Goal: Information Seeking & Learning: Compare options

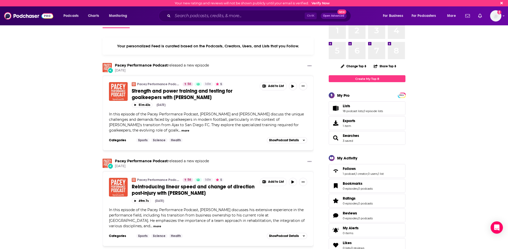
scroll to position [26, 0]
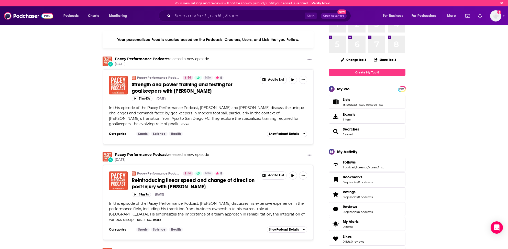
click at [347, 101] on span "Lists" at bounding box center [346, 99] width 7 height 5
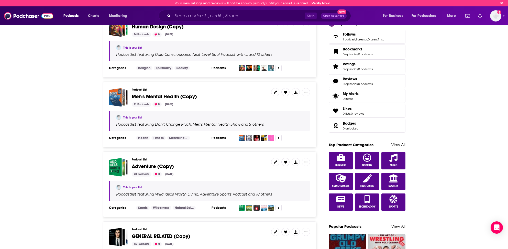
scroll to position [179, 0]
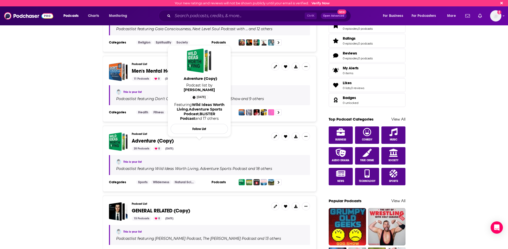
click at [152, 138] on span "Adventure (Copy)" at bounding box center [153, 141] width 42 height 6
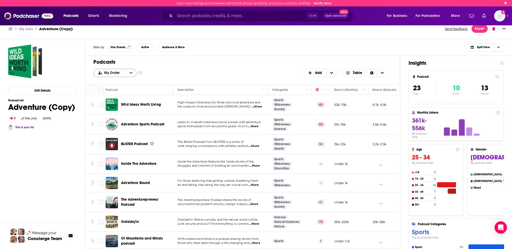
click at [117, 73] on span "My Order" at bounding box center [112, 73] width 17 height 4
click at [109, 98] on span "Power Score" at bounding box center [118, 98] width 29 height 3
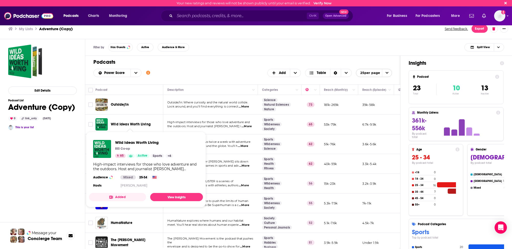
click at [124, 124] on span "Wild Ideas Worth Living" at bounding box center [131, 124] width 40 height 4
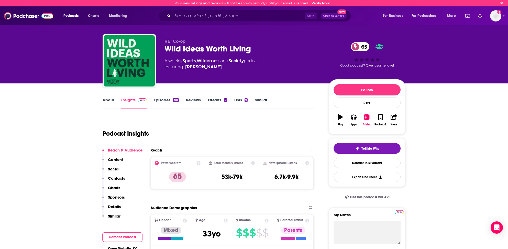
click at [116, 178] on p "Contacts" at bounding box center [116, 178] width 17 height 5
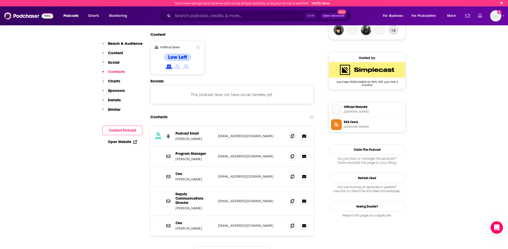
scroll to position [405, 0]
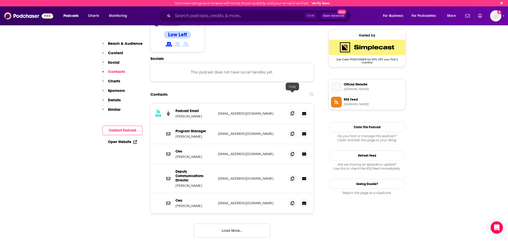
click at [292, 111] on icon at bounding box center [293, 113] width 4 height 4
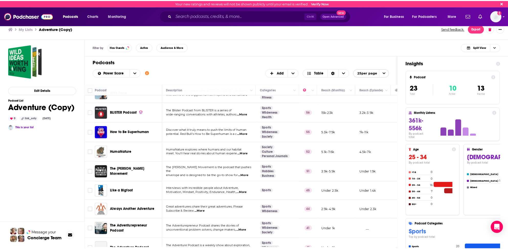
scroll to position [77, 0]
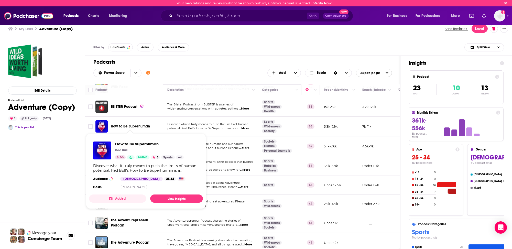
click at [130, 125] on span "How to Be Superhuman" at bounding box center [130, 126] width 39 height 4
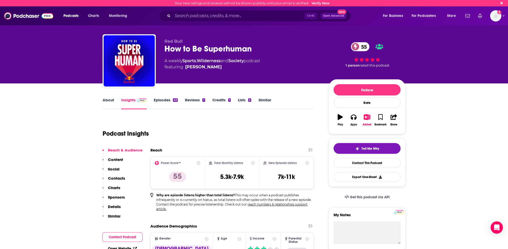
click at [107, 99] on link "About" at bounding box center [109, 104] width 12 height 12
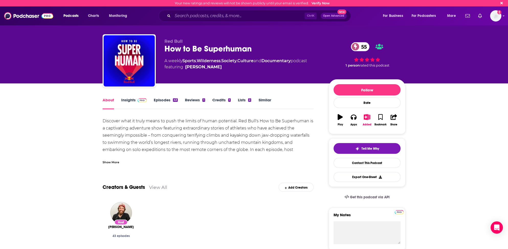
click at [128, 99] on link "Insights" at bounding box center [133, 104] width 25 height 12
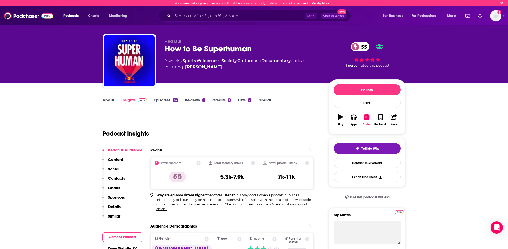
click at [113, 177] on p "Contacts" at bounding box center [116, 178] width 17 height 5
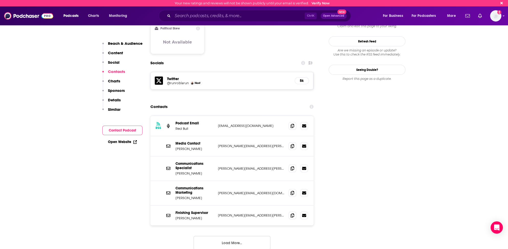
scroll to position [433, 0]
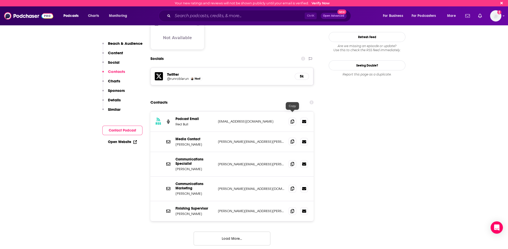
click at [292, 139] on icon at bounding box center [293, 141] width 4 height 4
click at [292, 119] on icon at bounding box center [293, 121] width 4 height 4
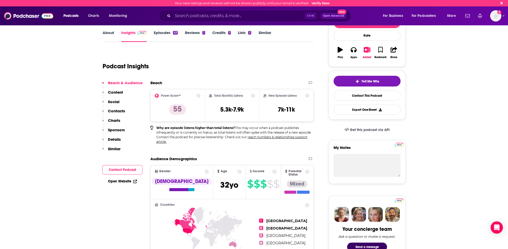
scroll to position [77, 0]
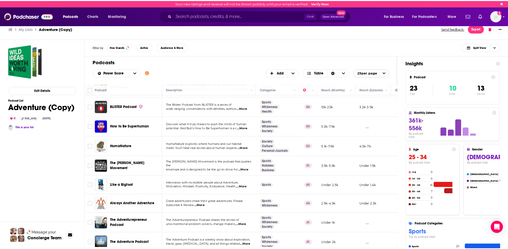
scroll to position [102, 0]
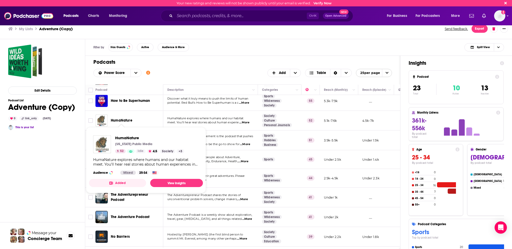
click at [123, 119] on span "HumaNature" at bounding box center [121, 120] width 21 height 4
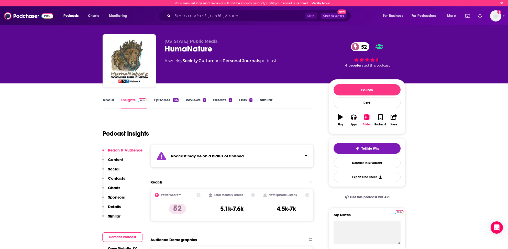
click at [264, 98] on link "Similar" at bounding box center [266, 104] width 13 height 12
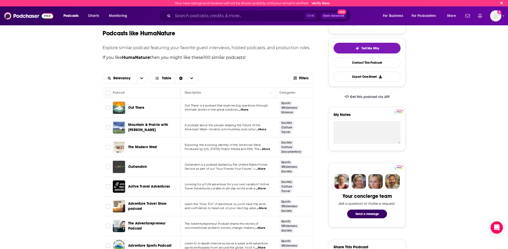
scroll to position [102, 0]
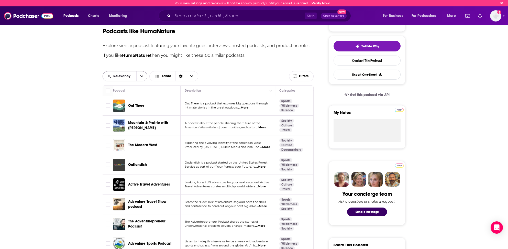
click at [139, 75] on button "open menu" at bounding box center [141, 76] width 11 height 10
click at [125, 112] on span "Power Score" at bounding box center [128, 111] width 30 height 3
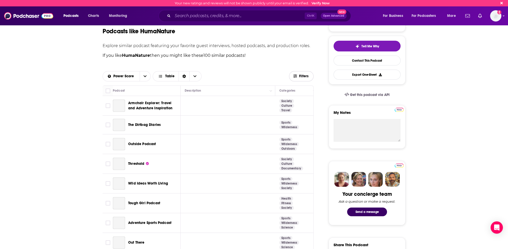
click at [307, 74] on span "Filters" at bounding box center [304, 76] width 10 height 4
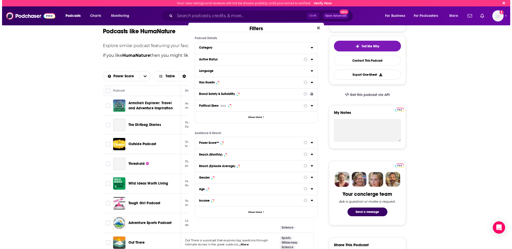
scroll to position [0, 0]
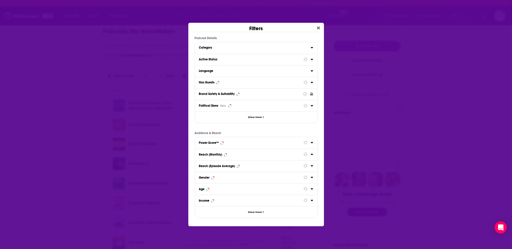
click at [311, 58] on icon "Dialog" at bounding box center [312, 59] width 3 height 4
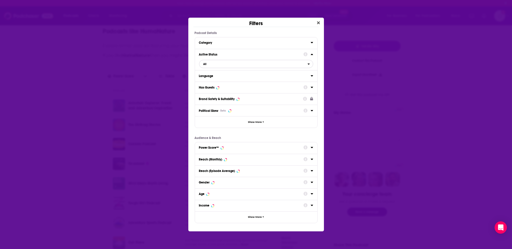
click at [219, 64] on span "All" at bounding box center [253, 64] width 108 height 7
click at [205, 81] on span "Active" at bounding box center [230, 80] width 56 height 3
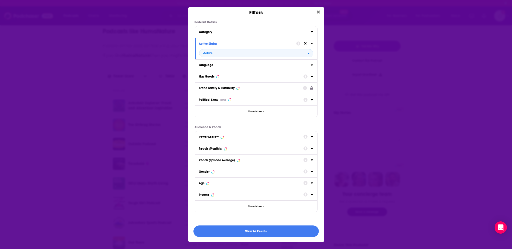
click at [216, 75] on div "Has Guests" at bounding box center [249, 77] width 101 height 4
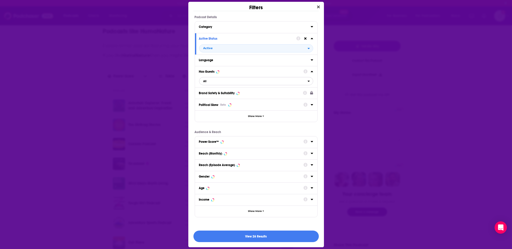
click at [220, 81] on span "All" at bounding box center [253, 81] width 108 height 7
click at [208, 107] on span "Has guests" at bounding box center [231, 106] width 59 height 3
click at [254, 234] on button "View 20 Results" at bounding box center [255, 237] width 125 height 12
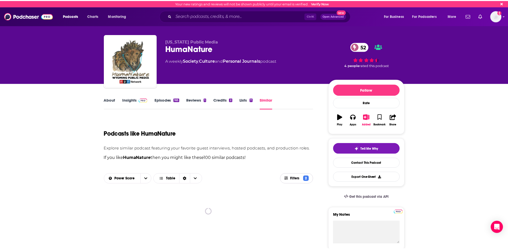
scroll to position [102, 0]
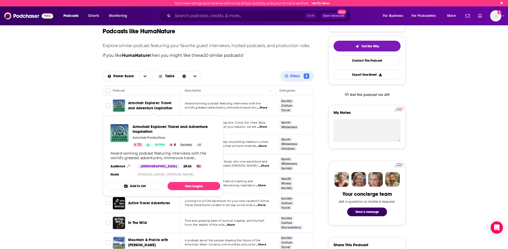
click at [141, 108] on span "Armchair Explorer: Travel and Adventure Inspiration" at bounding box center [150, 105] width 44 height 9
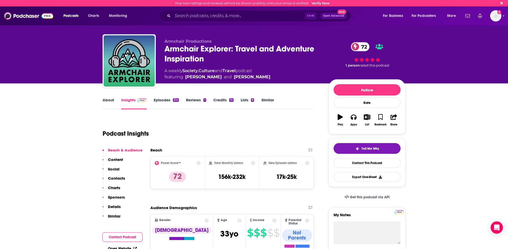
click at [116, 177] on p "Contacts" at bounding box center [116, 178] width 17 height 5
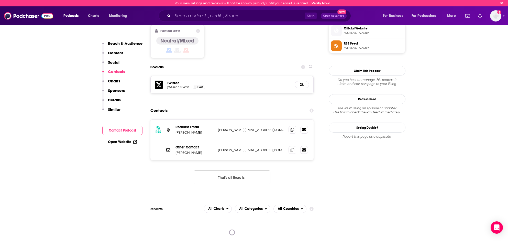
scroll to position [415, 0]
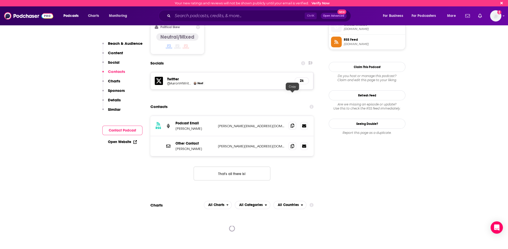
click at [292, 124] on icon at bounding box center [293, 126] width 4 height 4
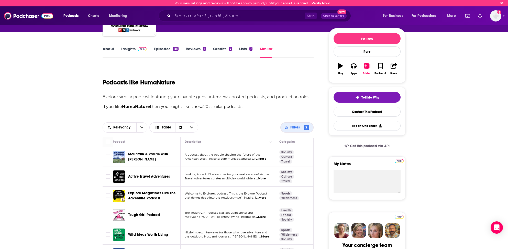
scroll to position [77, 0]
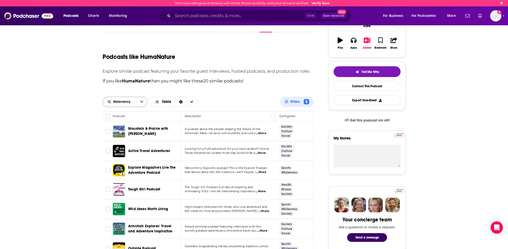
click at [124, 102] on span "Relevancy" at bounding box center [122, 102] width 19 height 4
click at [120, 136] on span "Power Score" at bounding box center [128, 137] width 30 height 3
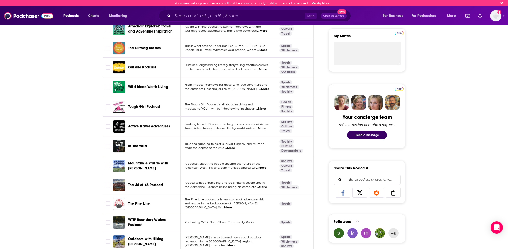
scroll to position [205, 0]
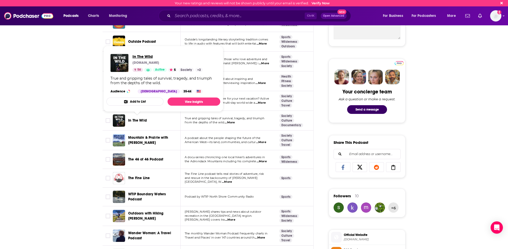
click at [145, 56] on span "In The Wild" at bounding box center [168, 56] width 70 height 5
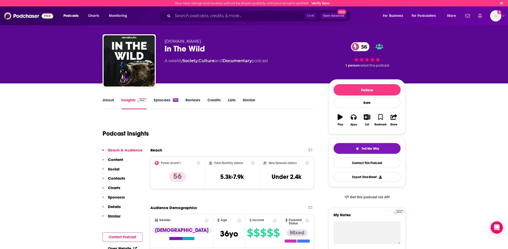
click at [119, 177] on p "Contacts" at bounding box center [116, 178] width 17 height 5
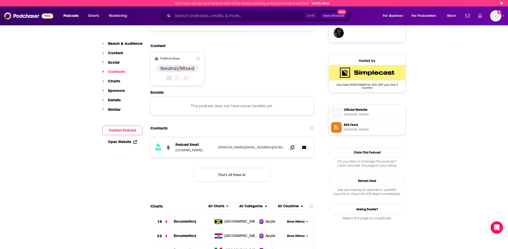
scroll to position [379, 0]
click at [291, 145] on icon at bounding box center [293, 147] width 4 height 4
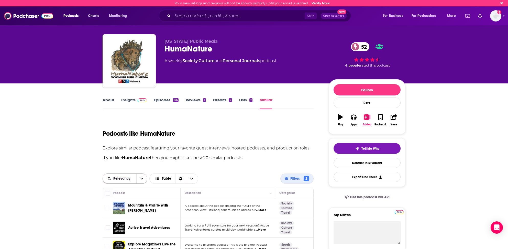
click at [126, 177] on span "Relevancy" at bounding box center [122, 179] width 19 height 4
click at [119, 212] on span "Power Score" at bounding box center [128, 213] width 30 height 3
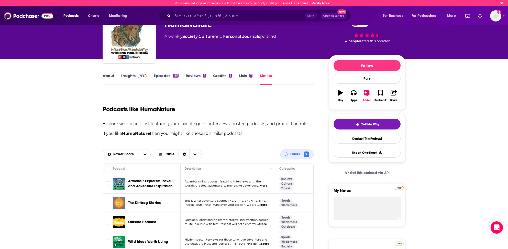
scroll to position [26, 0]
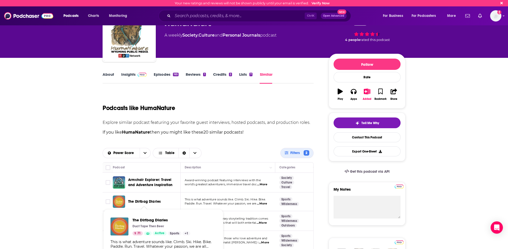
click at [143, 200] on span "The Dirtbag Diaries" at bounding box center [144, 201] width 33 height 4
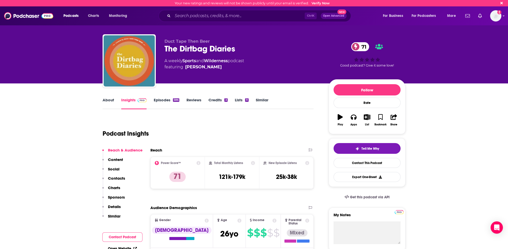
click at [115, 177] on p "Contacts" at bounding box center [116, 178] width 17 height 5
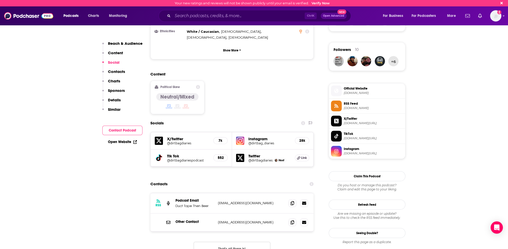
scroll to position [350, 0]
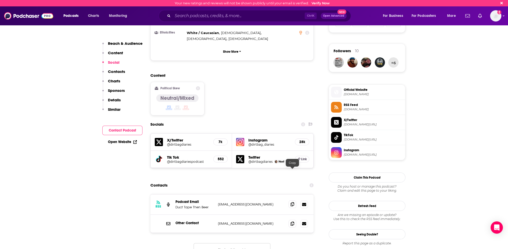
click at [293, 200] on span at bounding box center [293, 204] width 8 height 8
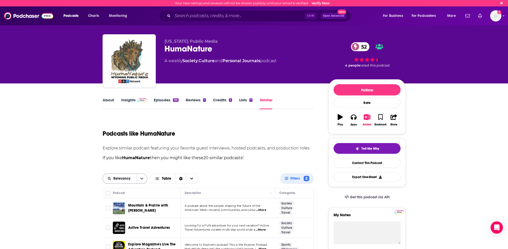
click at [125, 177] on span "Relevancy" at bounding box center [122, 179] width 19 height 4
click at [121, 214] on span "Power Score" at bounding box center [128, 213] width 30 height 3
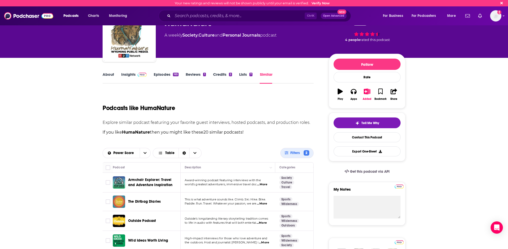
scroll to position [51, 0]
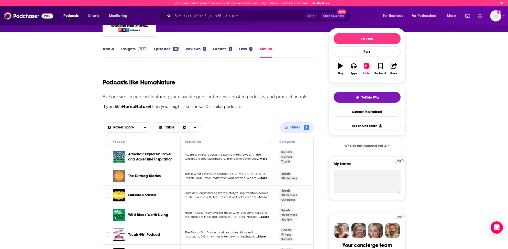
click at [136, 213] on span "Wild Ideas Worth Living" at bounding box center [148, 215] width 40 height 4
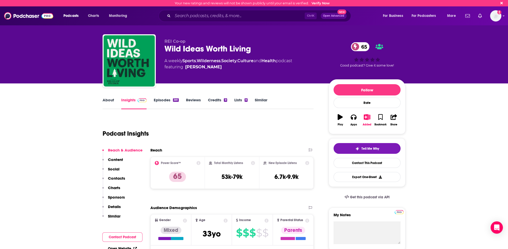
click at [263, 99] on link "Similar" at bounding box center [261, 104] width 13 height 12
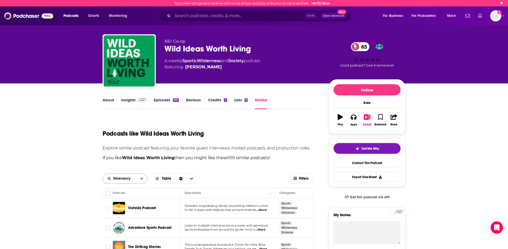
click at [128, 178] on span "Relevancy" at bounding box center [122, 179] width 19 height 4
click at [123, 214] on span "Power Score" at bounding box center [128, 213] width 30 height 3
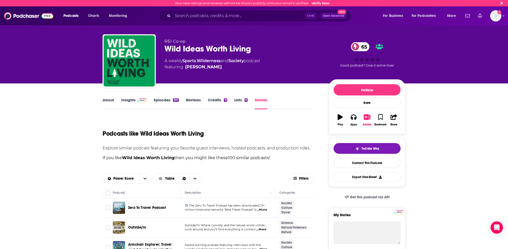
click at [264, 210] on span "...More" at bounding box center [262, 210] width 10 height 4
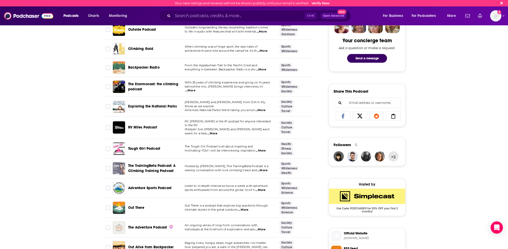
scroll to position [282, 0]
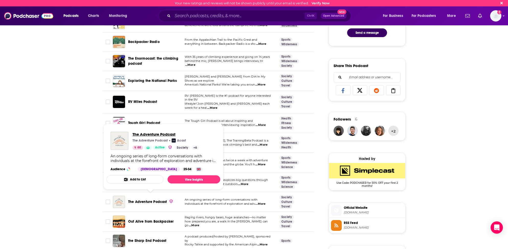
click at [149, 134] on span "The Adventure Podcast" at bounding box center [166, 134] width 67 height 5
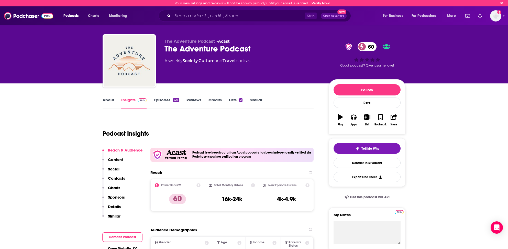
click at [118, 178] on p "Contacts" at bounding box center [116, 178] width 17 height 5
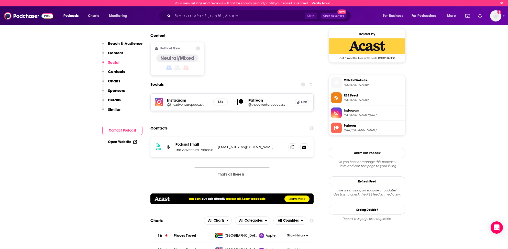
scroll to position [392, 0]
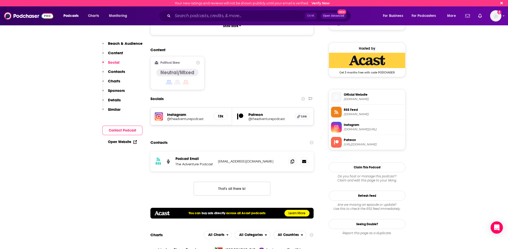
click at [113, 109] on p "Similar" at bounding box center [114, 109] width 13 height 5
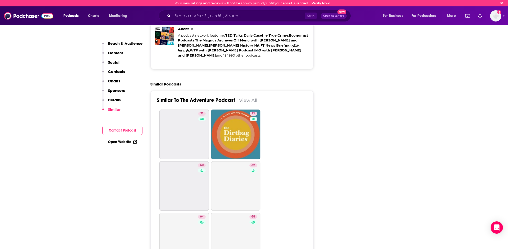
scroll to position [925, 0]
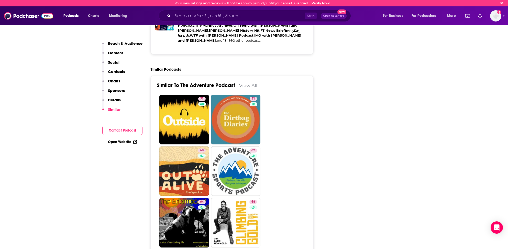
click at [247, 88] on link "View All" at bounding box center [248, 85] width 18 height 5
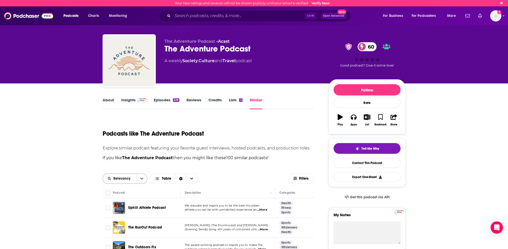
click at [124, 179] on span "Relevancy" at bounding box center [122, 179] width 19 height 4
click at [118, 214] on span "Power Score" at bounding box center [128, 213] width 30 height 3
click at [187, 15] on input "Search podcasts, credits, & more..." at bounding box center [239, 16] width 132 height 8
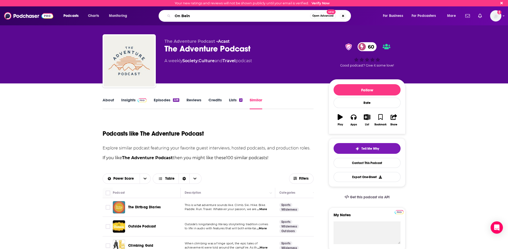
type input "On Being"
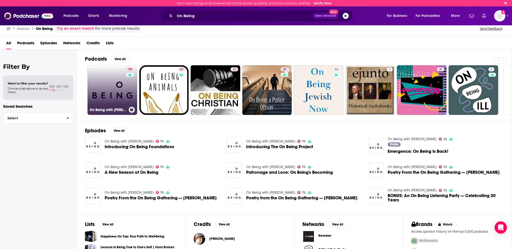
click at [112, 98] on link "75 On Being with Krista Tippett" at bounding box center [113, 90] width 50 height 50
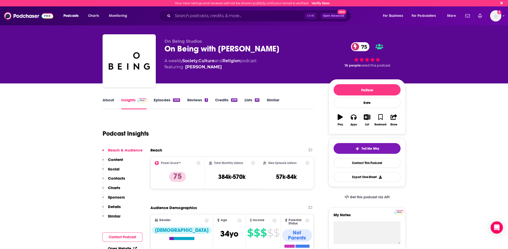
click at [272, 100] on link "Similar" at bounding box center [273, 104] width 13 height 12
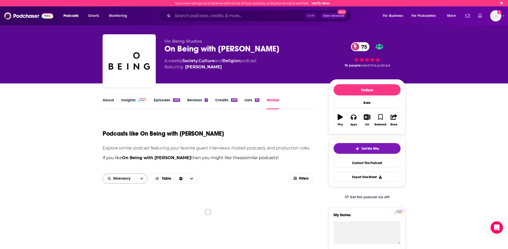
click at [127, 179] on span "Relevancy" at bounding box center [122, 179] width 19 height 4
click at [117, 213] on span "Power Score" at bounding box center [128, 213] width 30 height 3
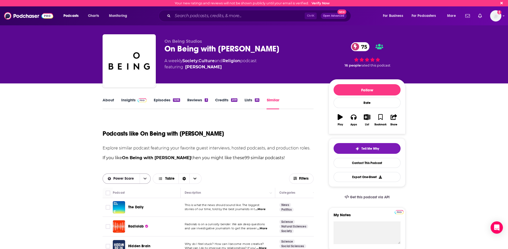
click at [126, 178] on span "Power Score" at bounding box center [124, 179] width 22 height 4
click at [121, 213] on span "Power Score" at bounding box center [130, 213] width 34 height 3
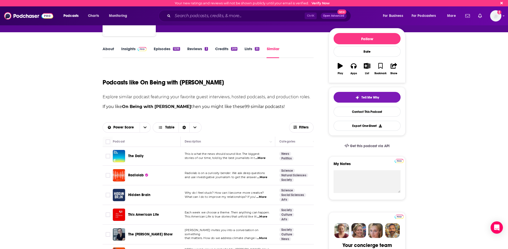
scroll to position [77, 0]
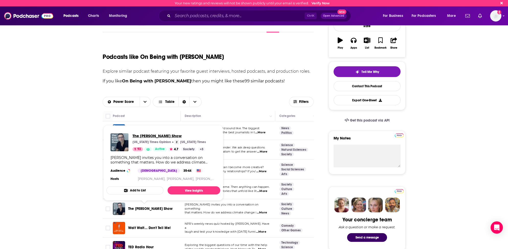
click at [153, 136] on span "The Ezra Klein Show" at bounding box center [169, 135] width 73 height 5
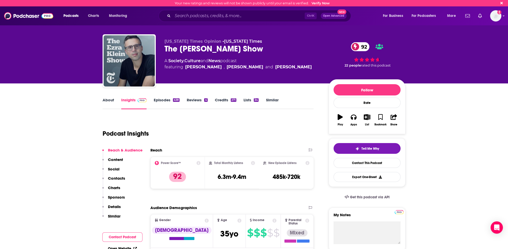
click at [271, 99] on link "Similar" at bounding box center [272, 104] width 13 height 12
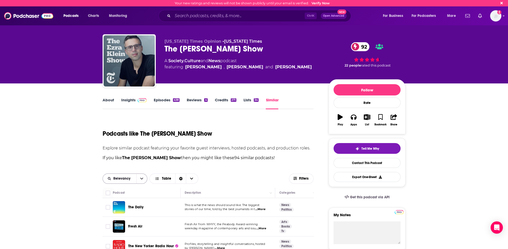
click at [125, 175] on div "Relevancy" at bounding box center [125, 179] width 45 height 10
click at [126, 179] on span "Relevancy" at bounding box center [122, 179] width 19 height 4
click at [121, 213] on span "Power Score" at bounding box center [128, 213] width 30 height 3
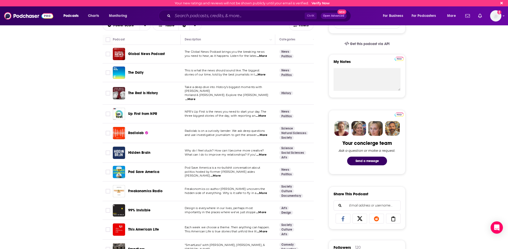
scroll to position [154, 0]
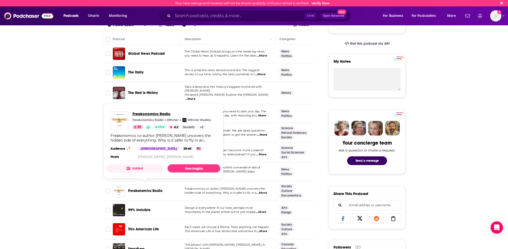
click at [162, 113] on span "Freakonomics Radio" at bounding box center [172, 113] width 79 height 5
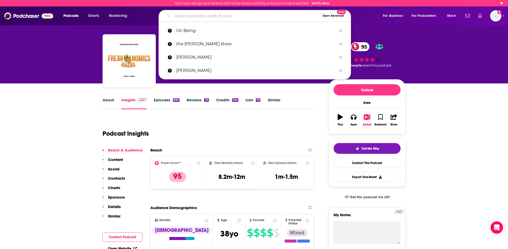
click at [203, 16] on input "Search podcasts, credits, & more..." at bounding box center [247, 16] width 148 height 8
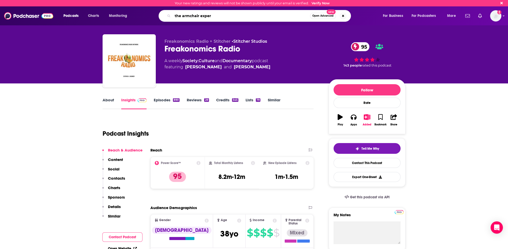
type input "the armchair expert"
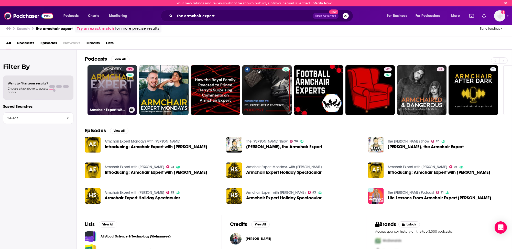
click at [98, 101] on link "93 Armchair Expert with Dax Shepard" at bounding box center [113, 90] width 50 height 50
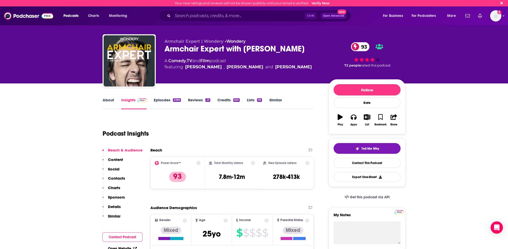
click at [112, 98] on link "About" at bounding box center [109, 104] width 12 height 12
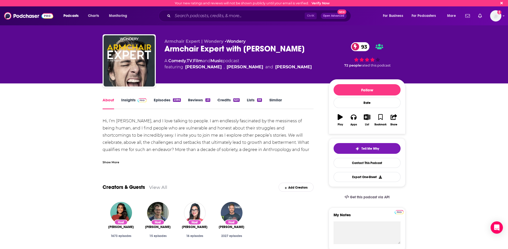
click at [127, 98] on link "Insights" at bounding box center [133, 104] width 25 height 12
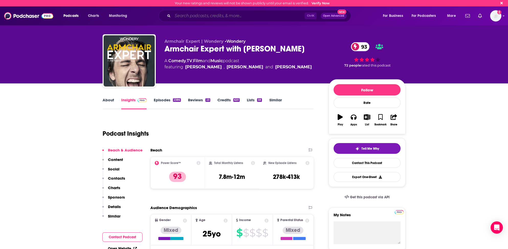
click at [205, 18] on input "Search podcasts, credits, & more..." at bounding box center [239, 16] width 132 height 8
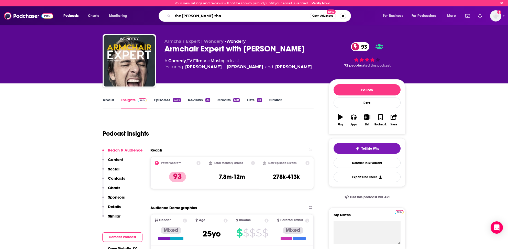
type input "the ed mylett show"
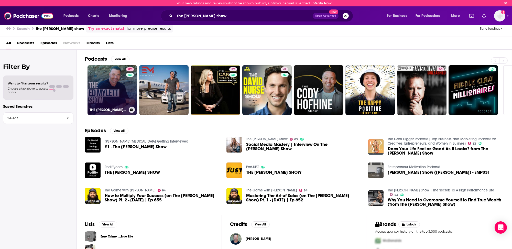
click at [112, 92] on link "82 THE ED MYLETT SHOW" at bounding box center [113, 90] width 50 height 50
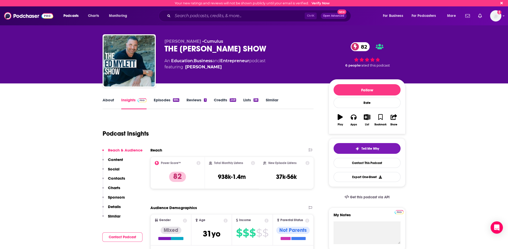
click at [275, 101] on link "Similar" at bounding box center [272, 104] width 13 height 12
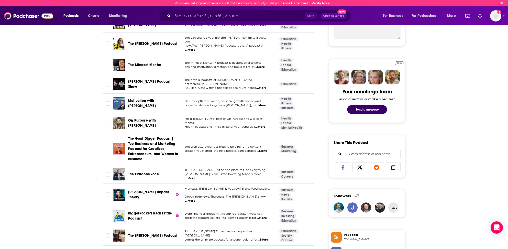
scroll to position [230, 0]
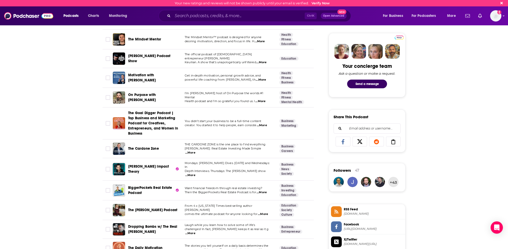
click at [264, 212] on span "...More" at bounding box center [263, 214] width 10 height 4
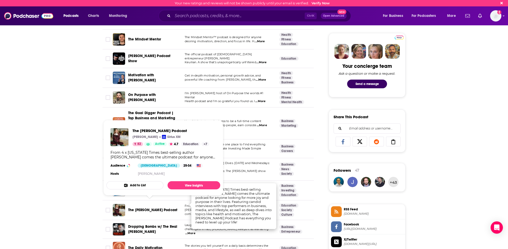
click at [138, 208] on span "The Rachel Hollis Podcast" at bounding box center [152, 210] width 49 height 5
